Goal: Transaction & Acquisition: Purchase product/service

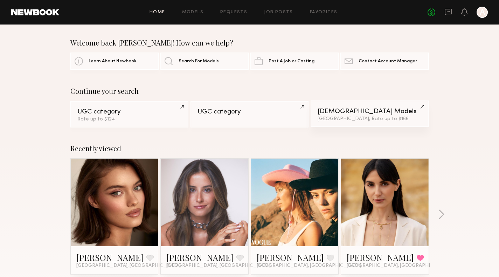
click at [370, 114] on div "Female Models" at bounding box center [370, 111] width 104 height 7
click at [483, 13] on div at bounding box center [481, 12] width 11 height 11
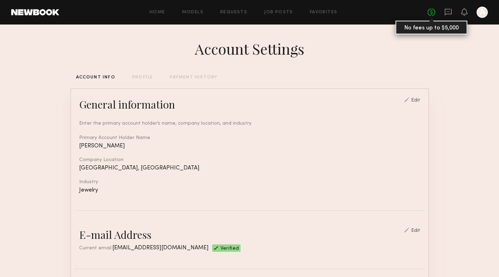
click at [431, 11] on link "No fees up to $5,000" at bounding box center [431, 12] width 8 height 8
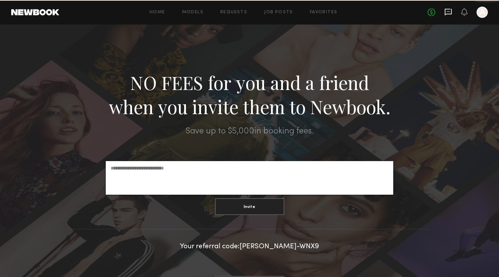
click at [450, 14] on icon at bounding box center [448, 12] width 7 height 7
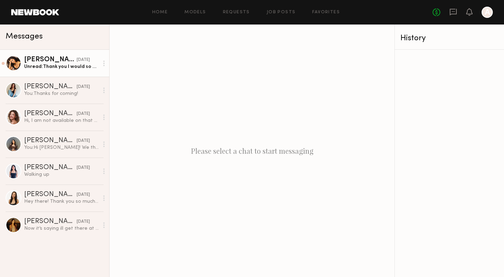
click at [81, 69] on div "Unread: Thank you I would so appreciate it! Was nice working together :)" at bounding box center [61, 66] width 75 height 7
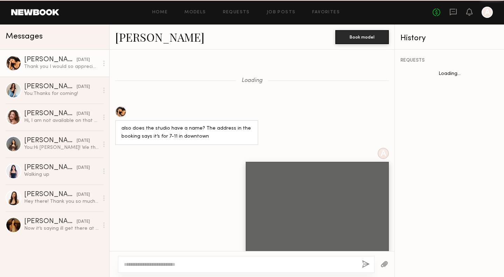
scroll to position [542, 0]
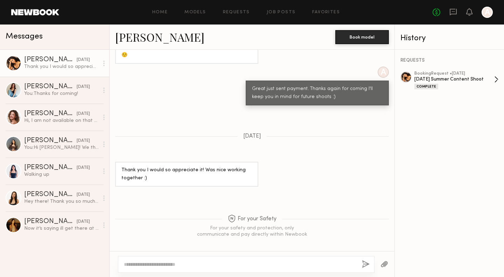
click at [446, 79] on div "June 2025 Summer Content Shoot" at bounding box center [455, 79] width 80 height 7
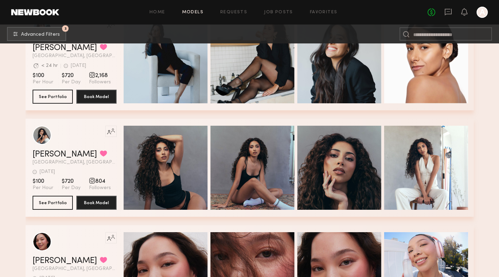
scroll to position [2440, 0]
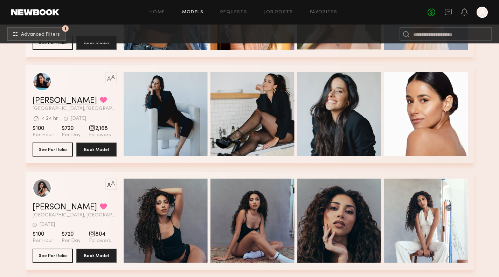
click at [38, 104] on link "Maura M." at bounding box center [65, 101] width 64 height 8
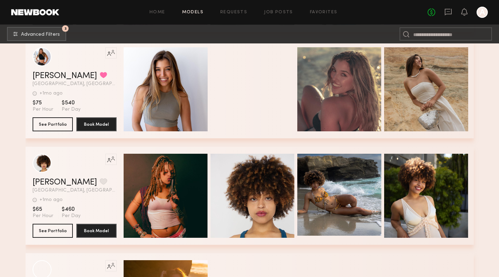
scroll to position [2997, 0]
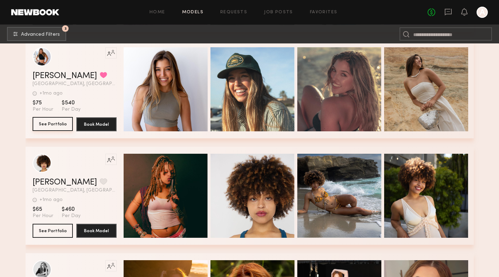
click at [44, 128] on button "See Portfolio" at bounding box center [53, 124] width 40 height 14
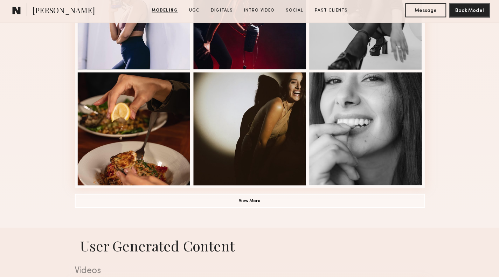
scroll to position [478, 0]
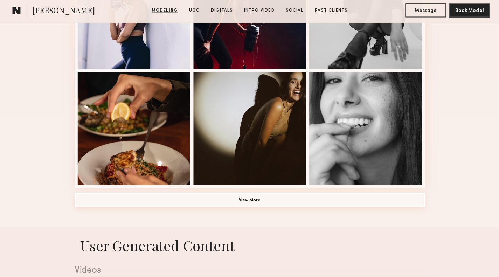
click at [409, 205] on button "View More" at bounding box center [249, 201] width 347 height 14
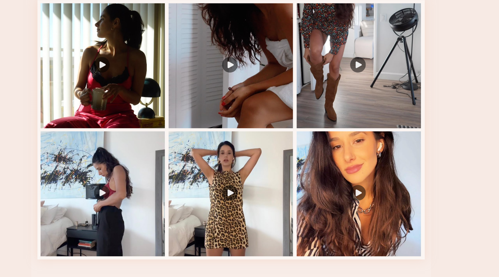
scroll to position [1296, 0]
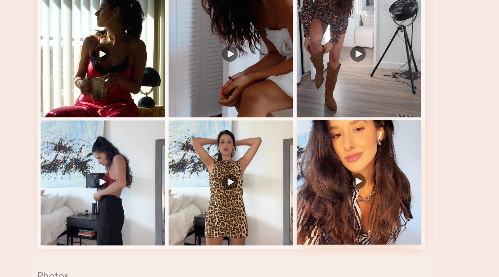
click at [360, 202] on div at bounding box center [364, 192] width 112 height 112
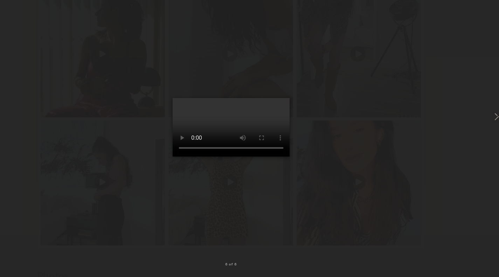
click at [466, 185] on div at bounding box center [249, 132] width 499 height 243
click at [469, 48] on div at bounding box center [249, 132] width 499 height 243
click at [430, 137] on div at bounding box center [249, 132] width 499 height 243
click at [434, 128] on div at bounding box center [249, 132] width 499 height 243
click at [489, 128] on common-icon at bounding box center [487, 132] width 11 height 11
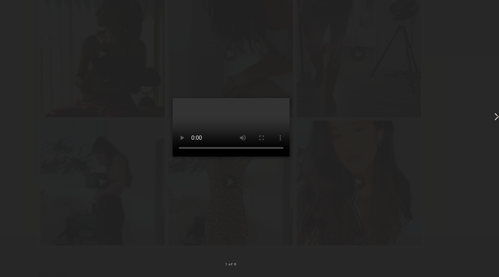
click at [488, 129] on common-icon at bounding box center [487, 132] width 11 height 11
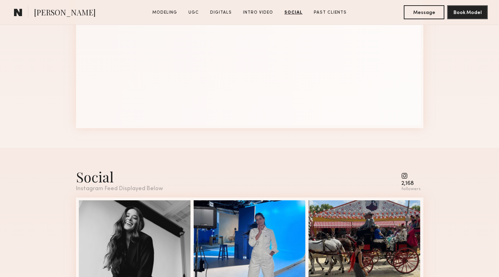
scroll to position [2242, 0]
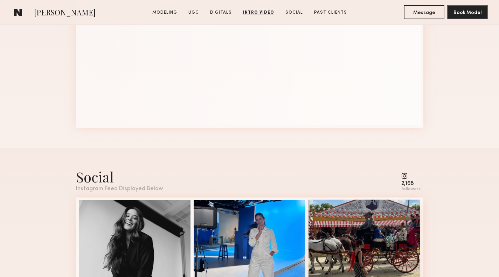
click at [377, 253] on div "91 16 Likes & comments displayed to show model’s engagement" at bounding box center [364, 256] width 112 height 112
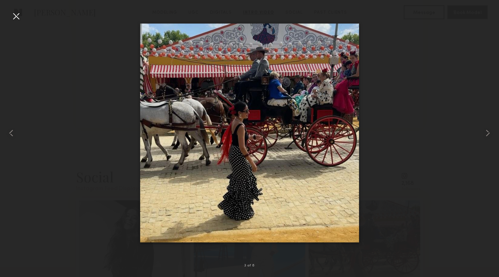
click at [307, 198] on img at bounding box center [249, 132] width 219 height 219
click at [55, 226] on div at bounding box center [249, 132] width 499 height 243
click at [55, 219] on div at bounding box center [249, 132] width 499 height 243
click at [51, 179] on div at bounding box center [249, 132] width 499 height 243
click at [462, 83] on div at bounding box center [249, 132] width 499 height 243
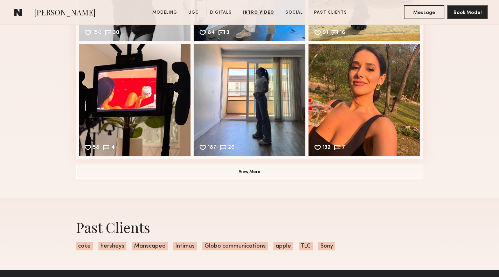
scroll to position [2519, 0]
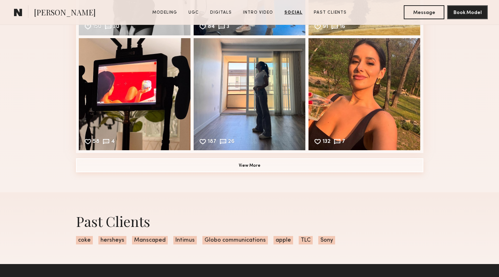
click at [393, 172] on button "View More" at bounding box center [249, 165] width 347 height 14
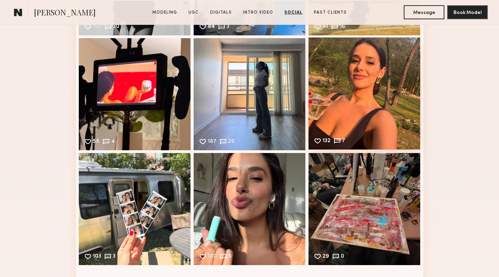
click at [379, 135] on div "132 7 Likes & comments displayed to show model’s engagement" at bounding box center [364, 93] width 112 height 112
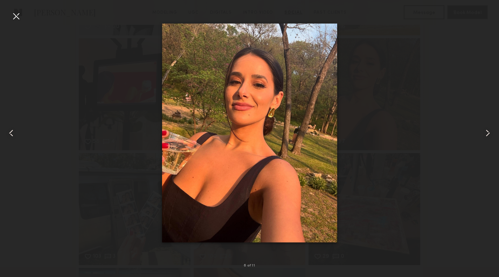
click at [288, 229] on img at bounding box center [249, 132] width 175 height 219
click at [360, 208] on div at bounding box center [249, 132] width 499 height 243
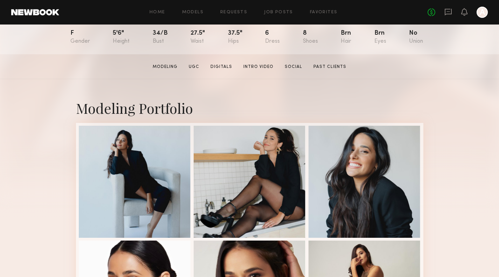
scroll to position [0, 0]
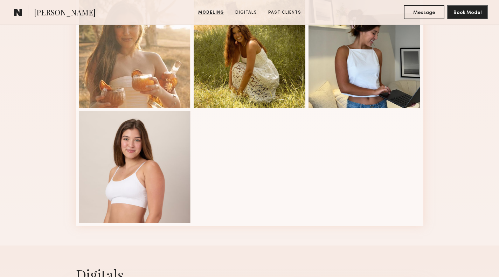
scroll to position [440, 0]
click at [401, 101] on div at bounding box center [364, 51] width 112 height 112
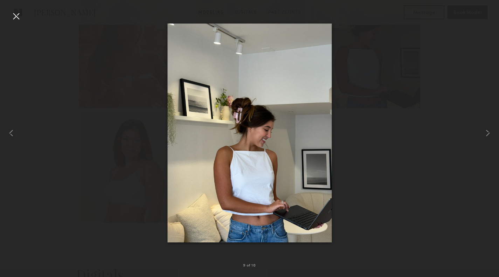
click at [382, 68] on div at bounding box center [249, 132] width 499 height 243
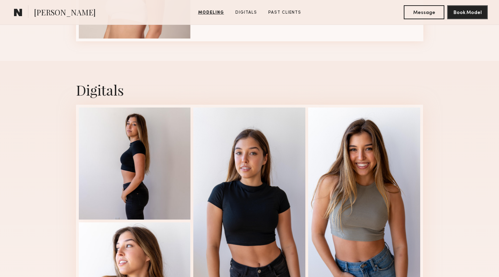
scroll to position [626, 0]
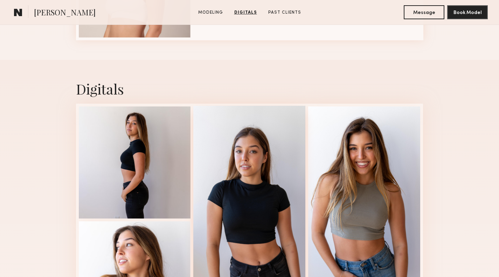
click at [254, 167] on div at bounding box center [249, 219] width 112 height 227
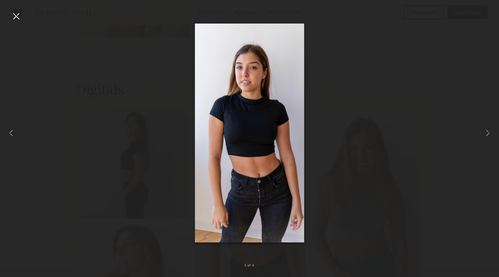
click at [282, 81] on img at bounding box center [250, 132] width 110 height 219
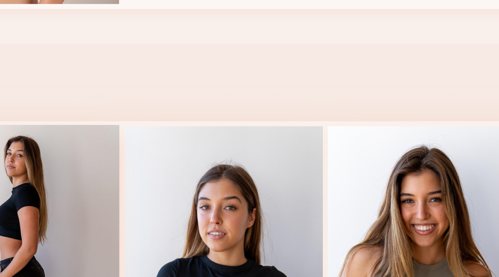
click at [131, 187] on div at bounding box center [135, 162] width 112 height 112
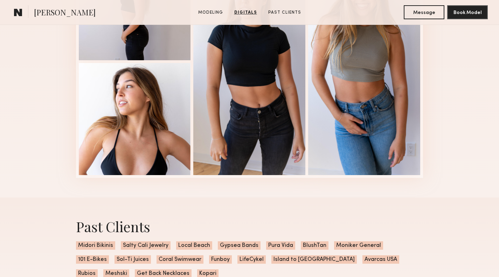
scroll to position [803, 0]
